Goal: Find specific page/section: Find specific page/section

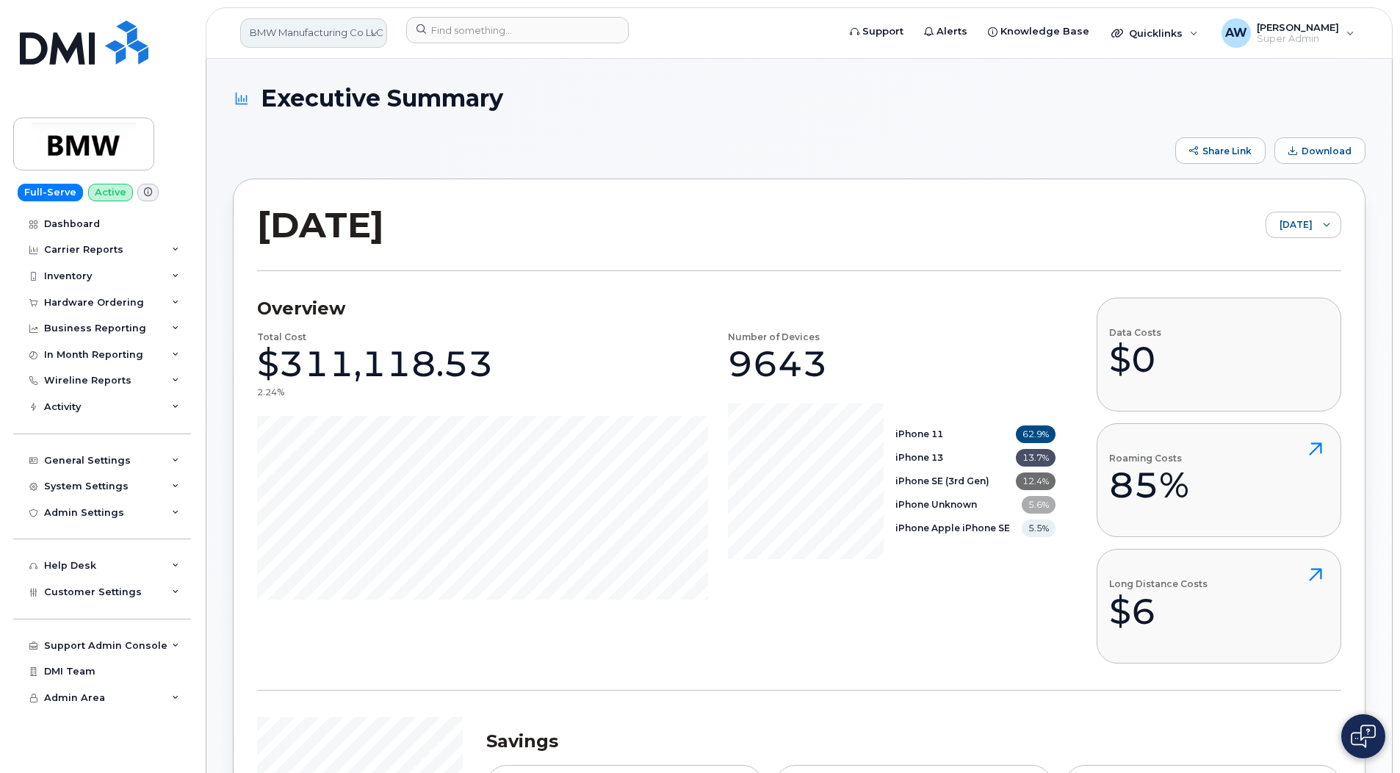
click at [309, 26] on link "BMW Manufacturing Co LLC" at bounding box center [313, 32] width 147 height 29
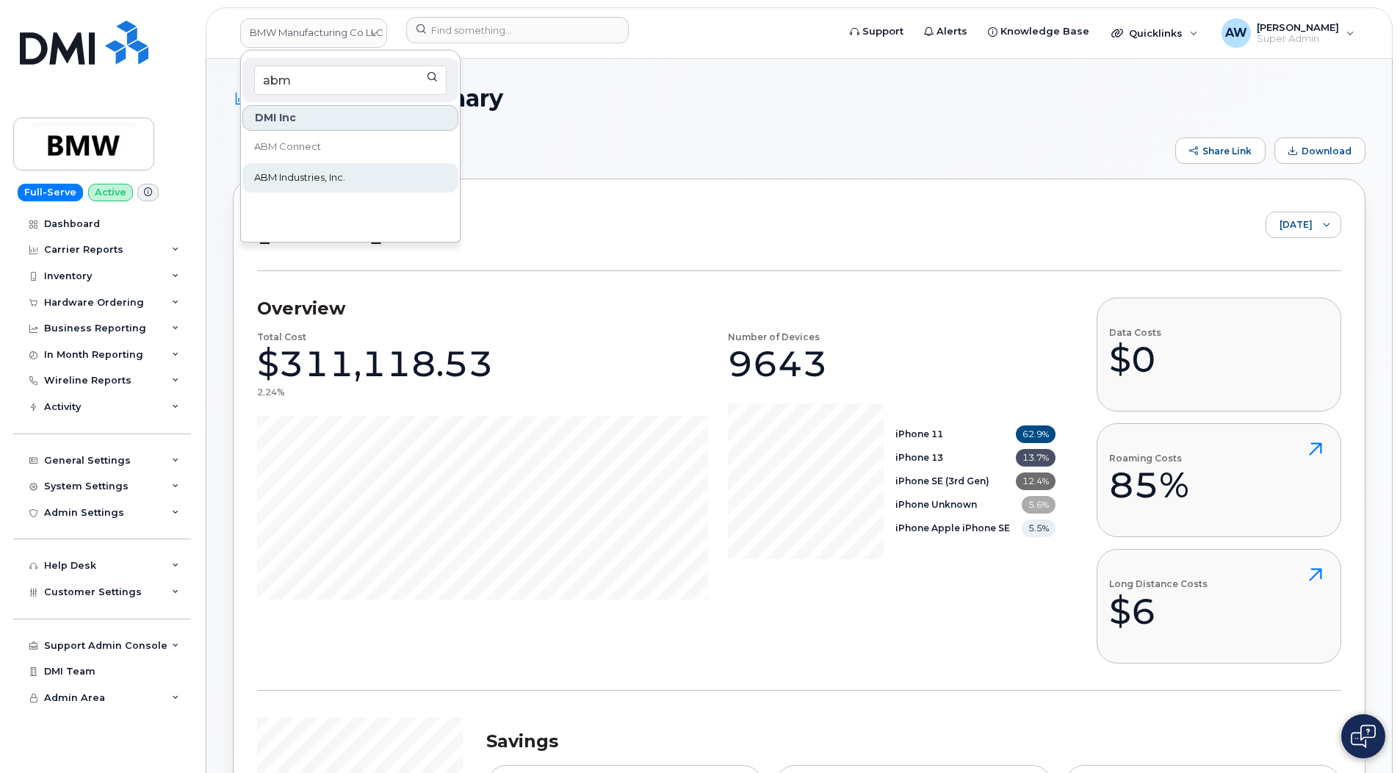
type input "abm"
click at [312, 165] on link "ABM Industries, Inc." at bounding box center [350, 177] width 216 height 29
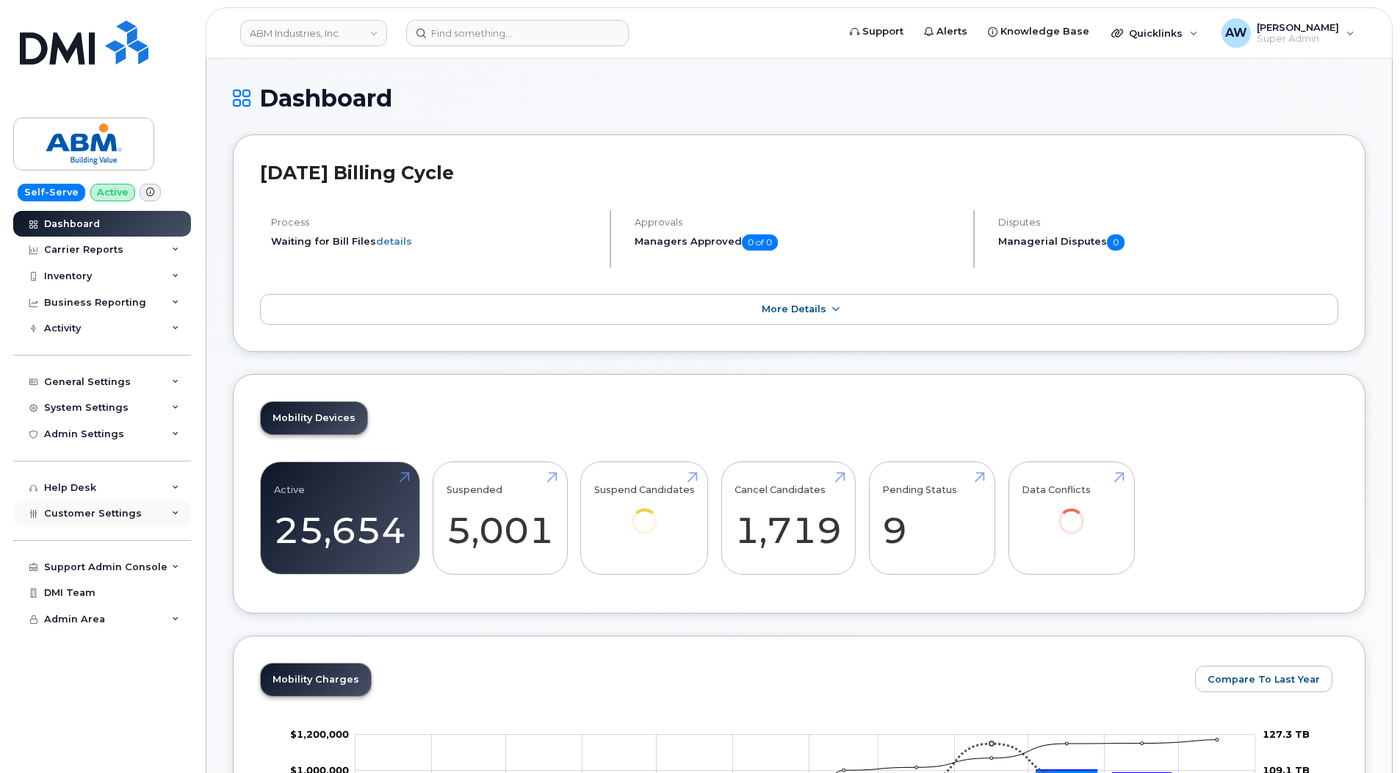
click at [126, 524] on div "Customer Settings" at bounding box center [102, 513] width 178 height 26
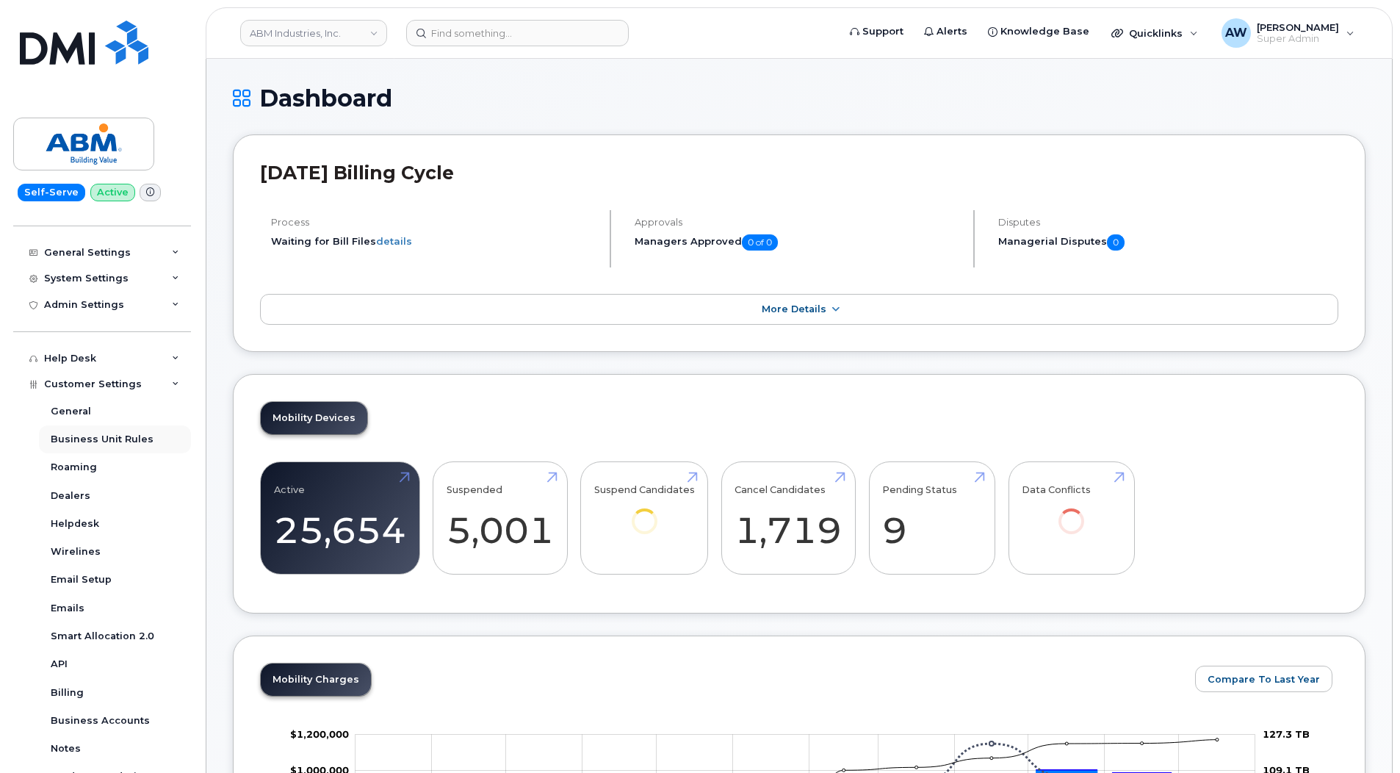
scroll to position [220, 0]
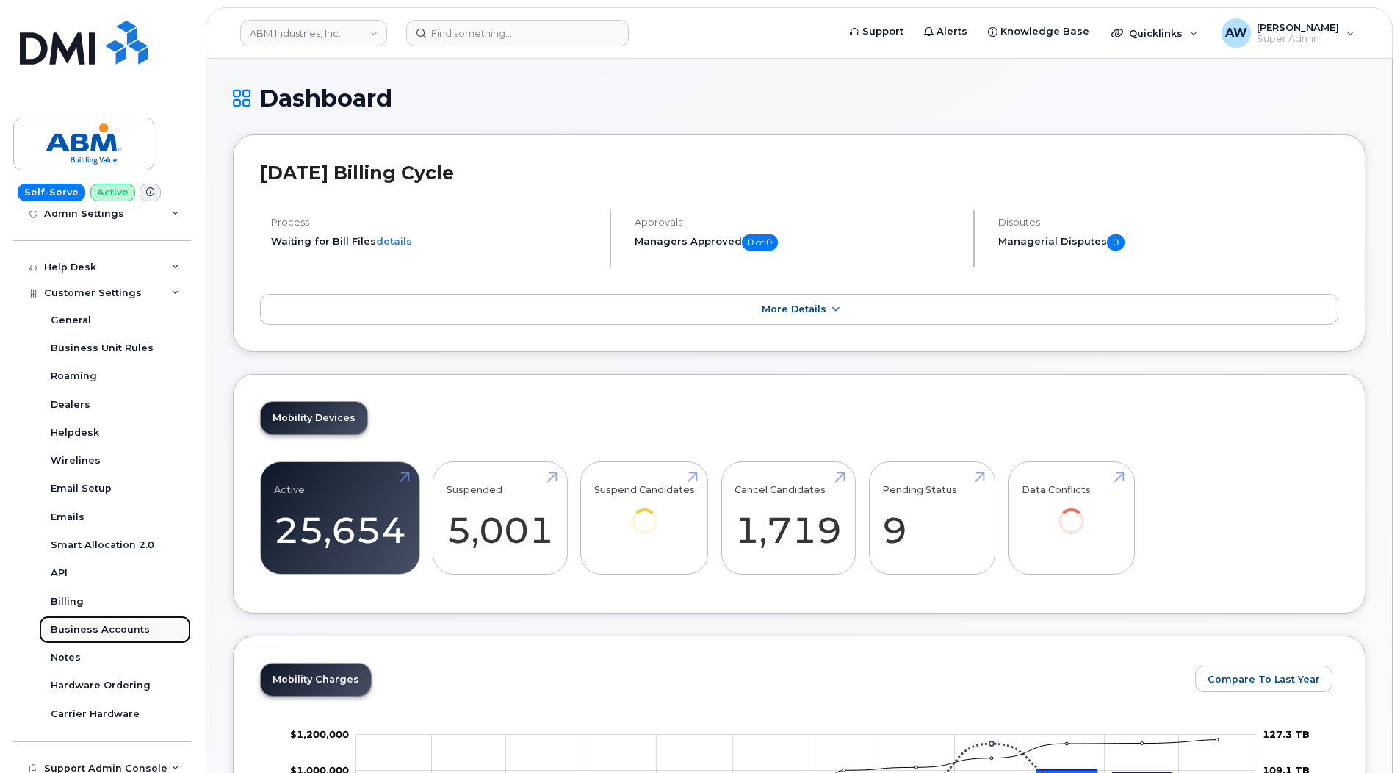
click at [133, 631] on div "Business Accounts" at bounding box center [100, 629] width 99 height 13
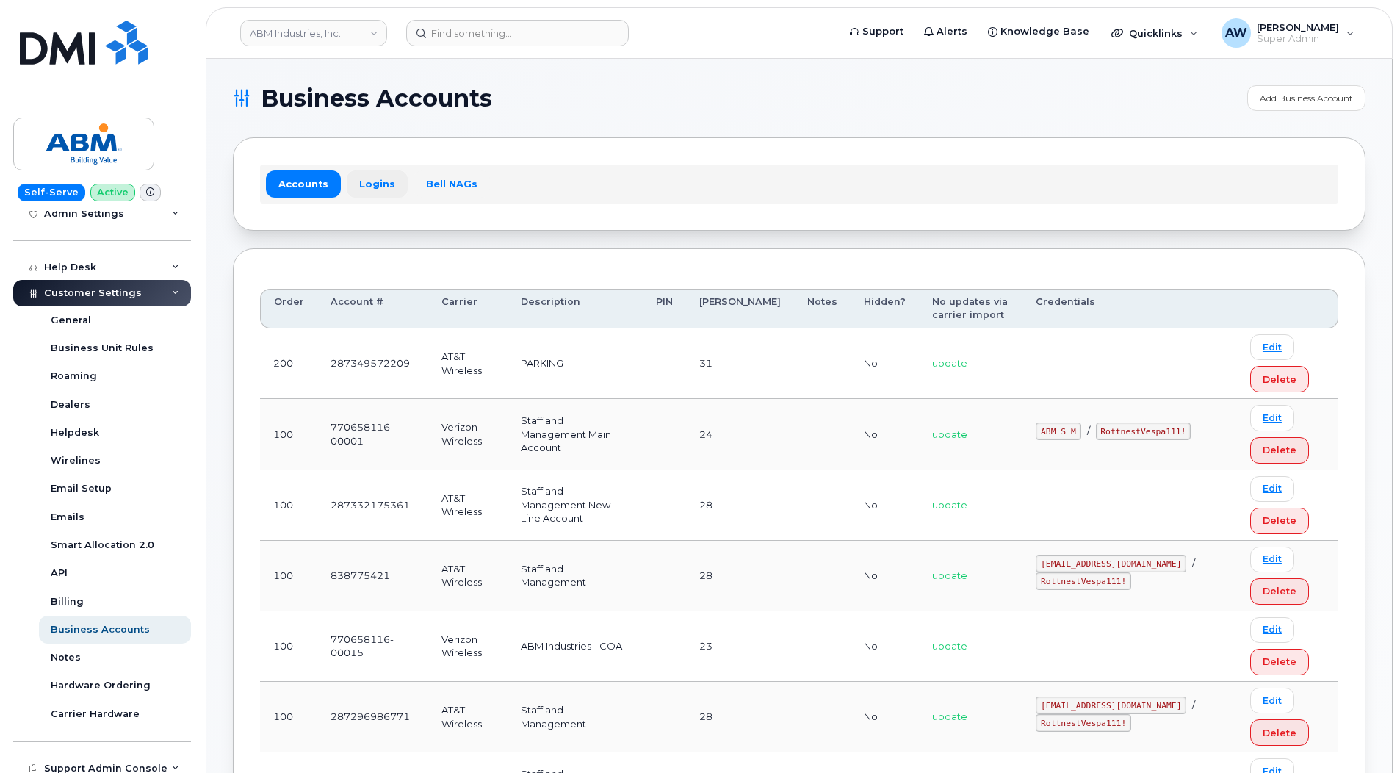
click at [365, 178] on link "Logins" at bounding box center [377, 183] width 61 height 26
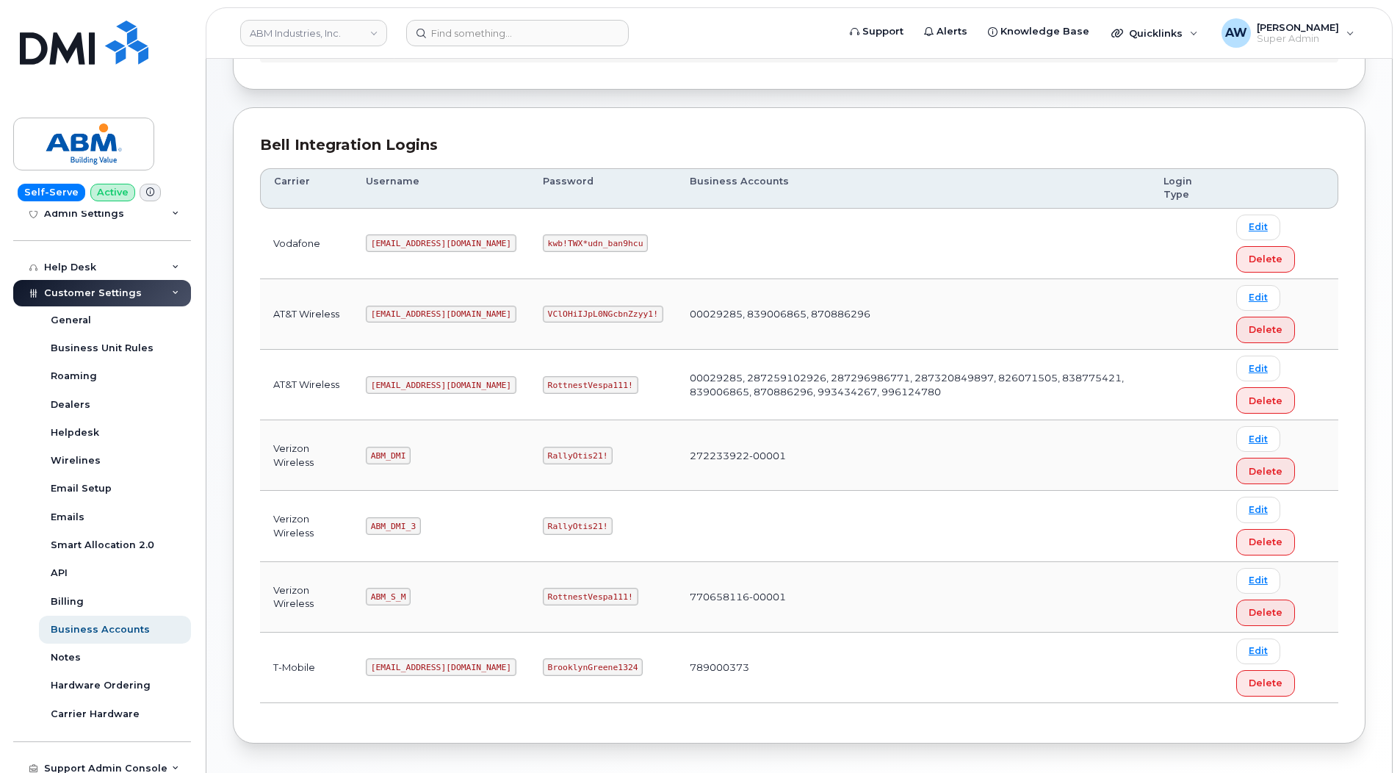
scroll to position [147, 0]
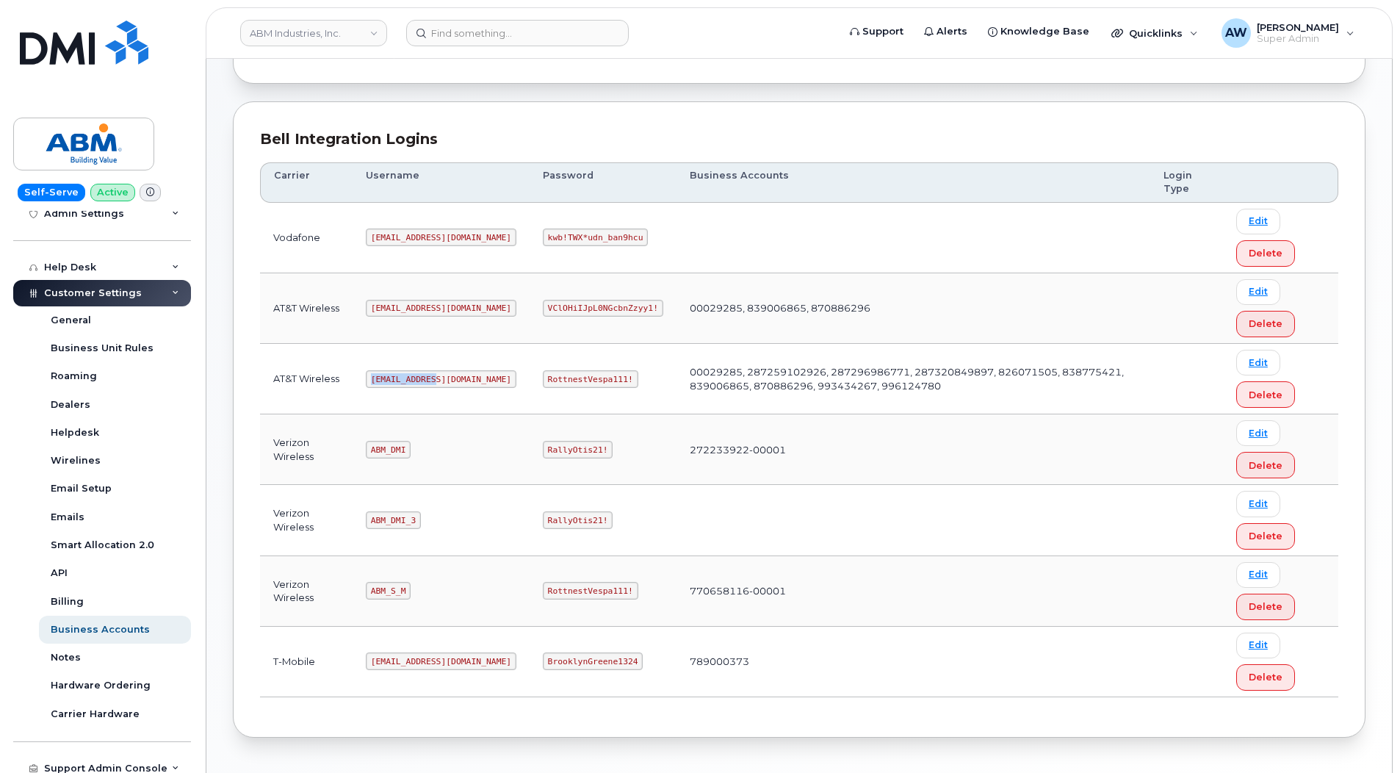
drag, startPoint x: 373, startPoint y: 379, endPoint x: 449, endPoint y: 378, distance: 75.7
click at [449, 378] on td "abm@dminc.com" at bounding box center [441, 379] width 177 height 71
copy code "abm@dminc.com"
drag, startPoint x: 495, startPoint y: 379, endPoint x: 576, endPoint y: 378, distance: 80.8
click at [576, 378] on code "RottnestVespa111!" at bounding box center [590, 379] width 95 height 18
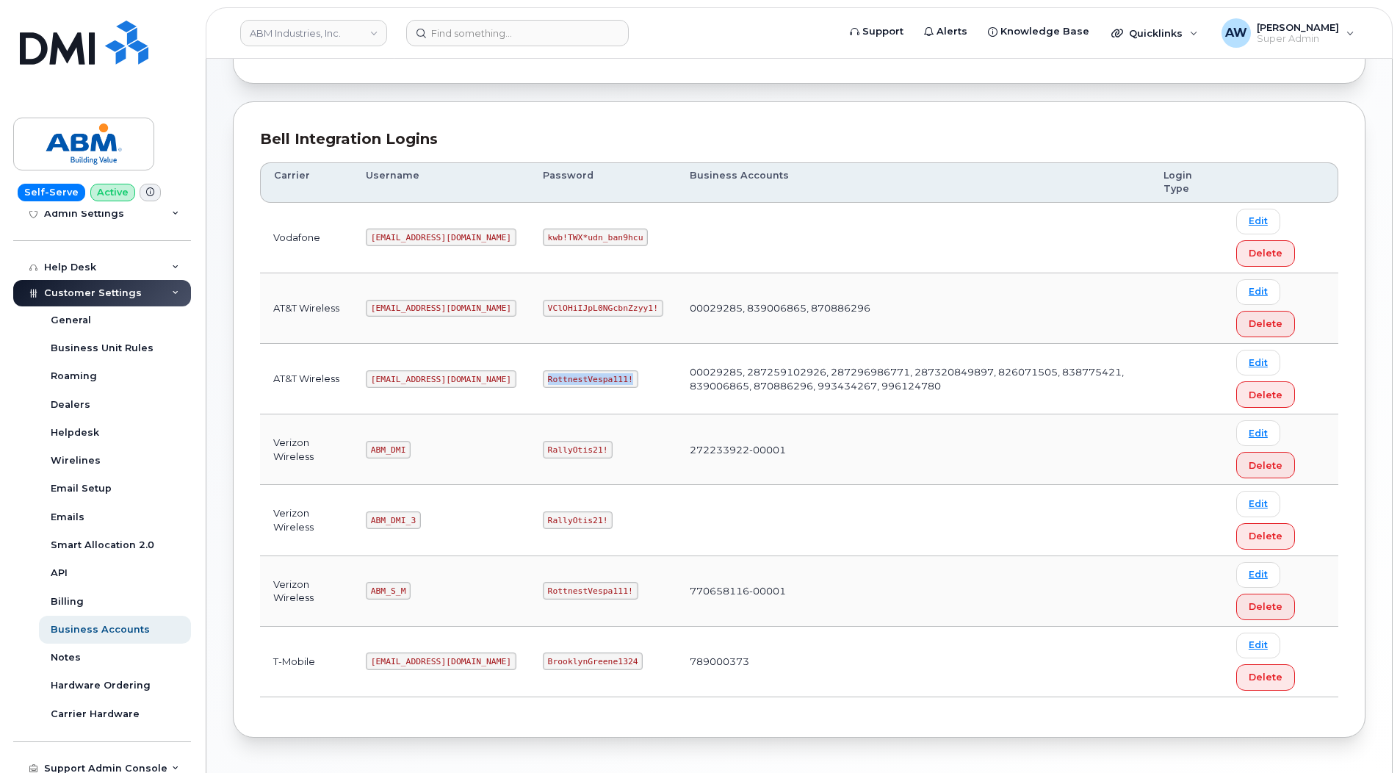
copy code "RottnestVespa111!"
drag, startPoint x: 373, startPoint y: 585, endPoint x: 411, endPoint y: 589, distance: 37.6
click at [411, 589] on td "ABM_S_M" at bounding box center [441, 591] width 177 height 71
copy code "ABM_S_M"
drag, startPoint x: 494, startPoint y: 588, endPoint x: 574, endPoint y: 586, distance: 80.1
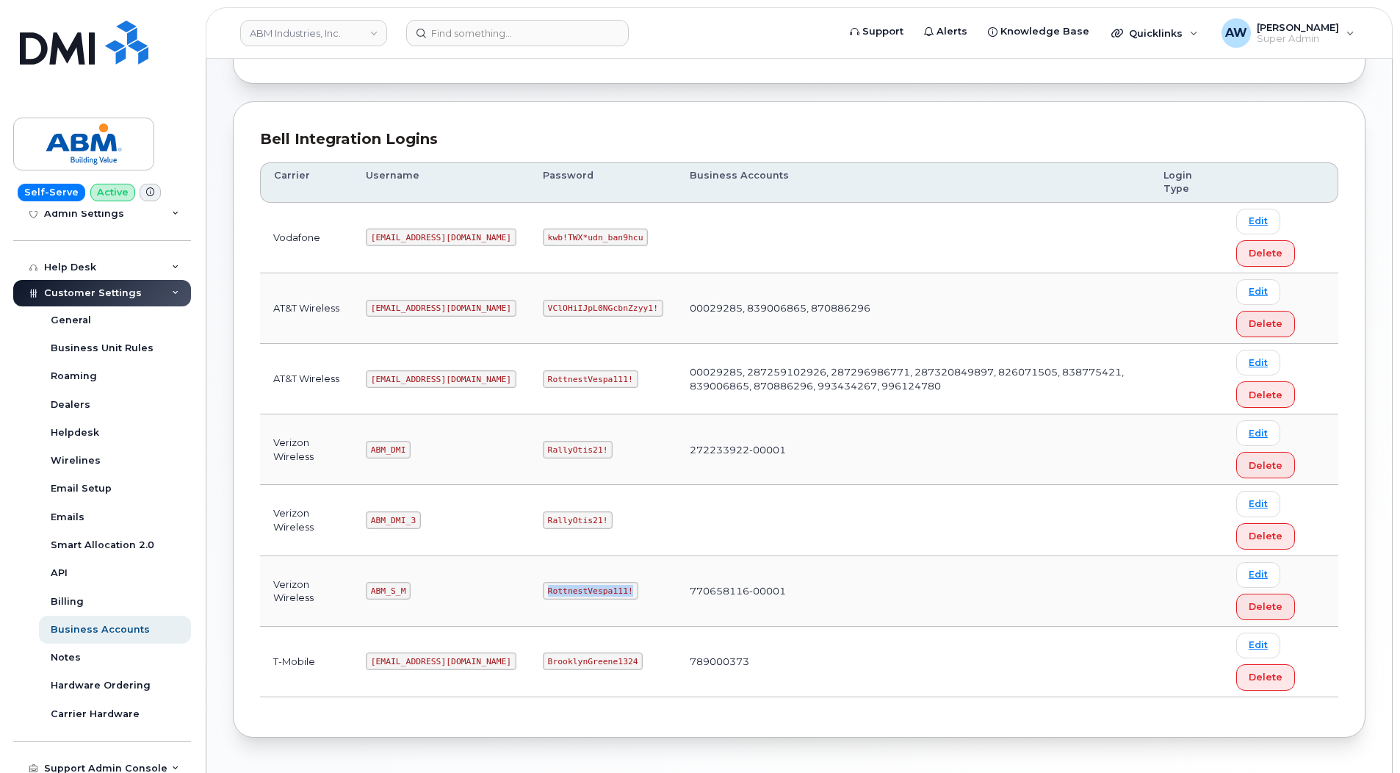
click at [574, 586] on code "RottnestVespa111!" at bounding box center [590, 591] width 95 height 18
copy code "RottnestVespa111!"
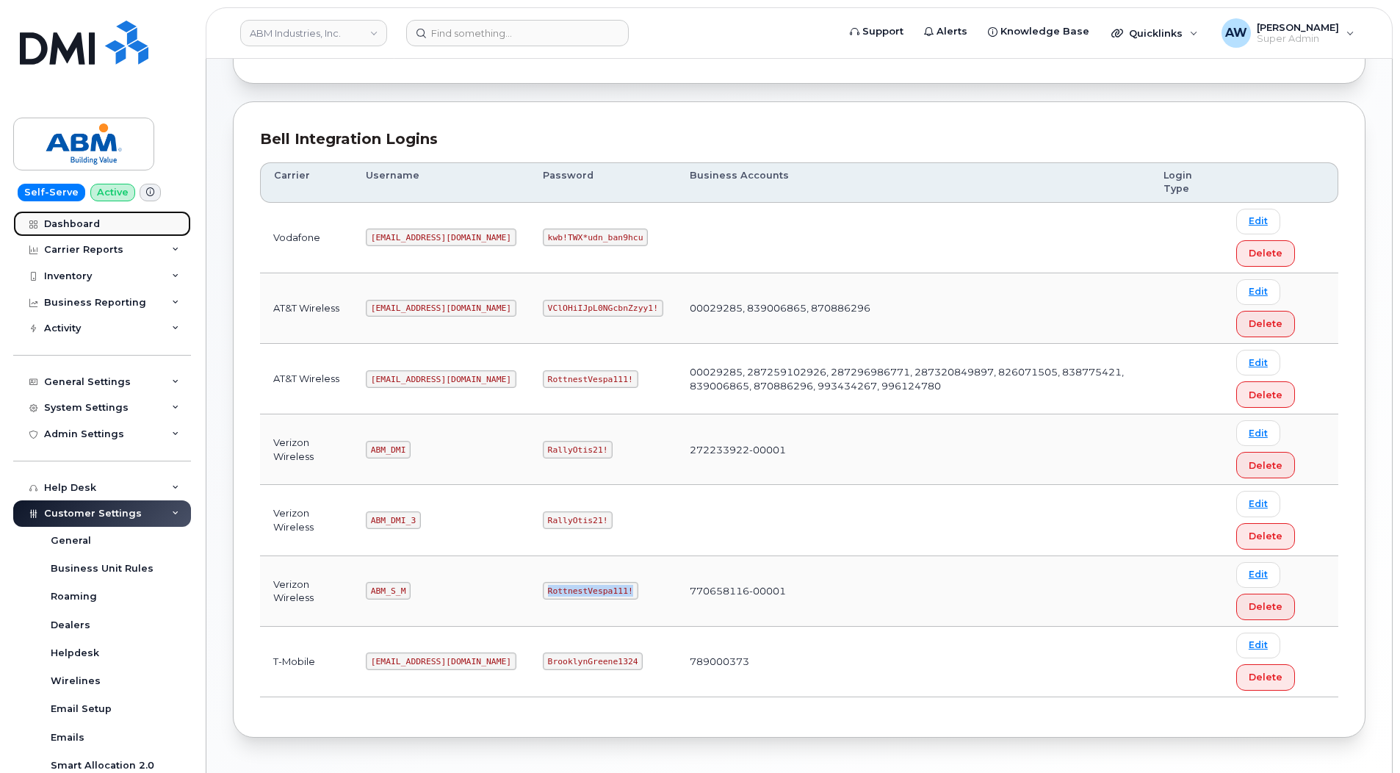
click at [110, 230] on link "Dashboard" at bounding box center [102, 224] width 178 height 26
